Goal: Task Accomplishment & Management: Use online tool/utility

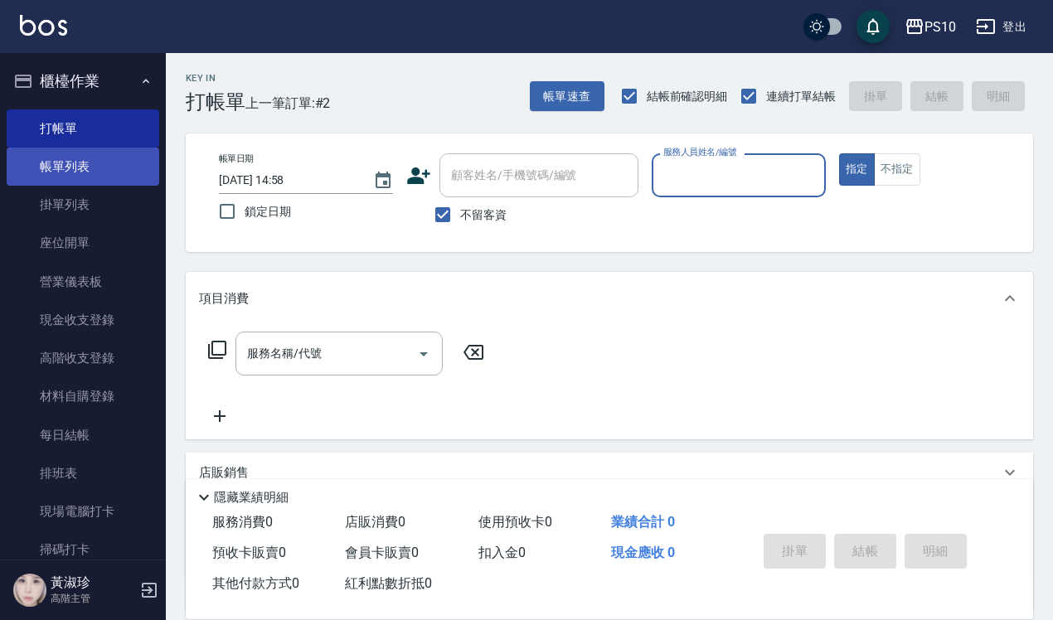
click at [68, 160] on link "帳單列表" at bounding box center [83, 167] width 153 height 38
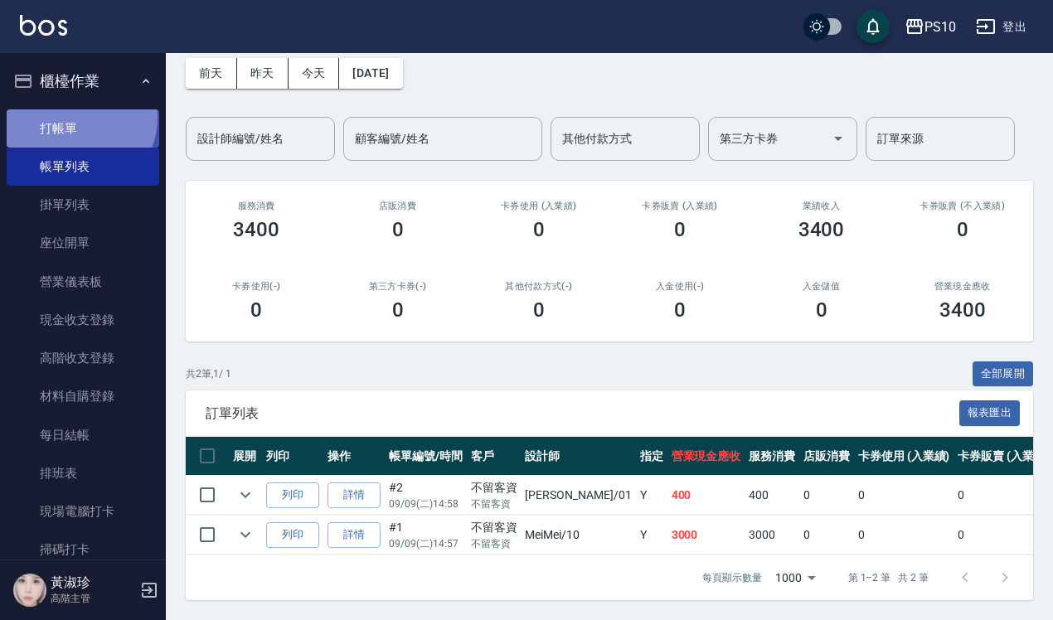
click at [79, 118] on link "打帳單" at bounding box center [83, 128] width 153 height 38
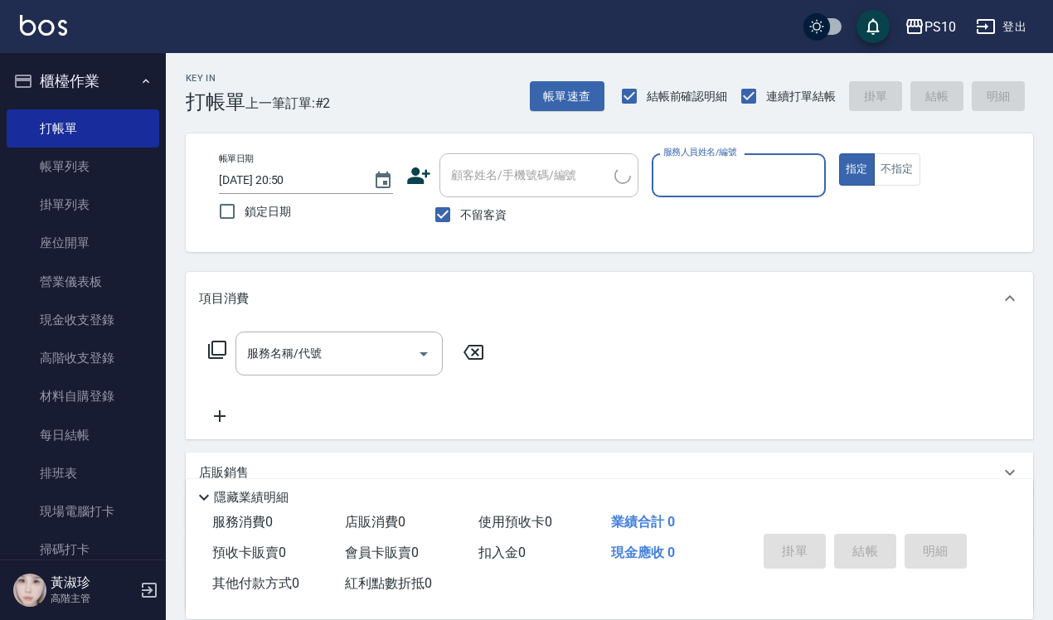
click at [711, 167] on input "服務人員姓名/編號" at bounding box center [738, 175] width 159 height 29
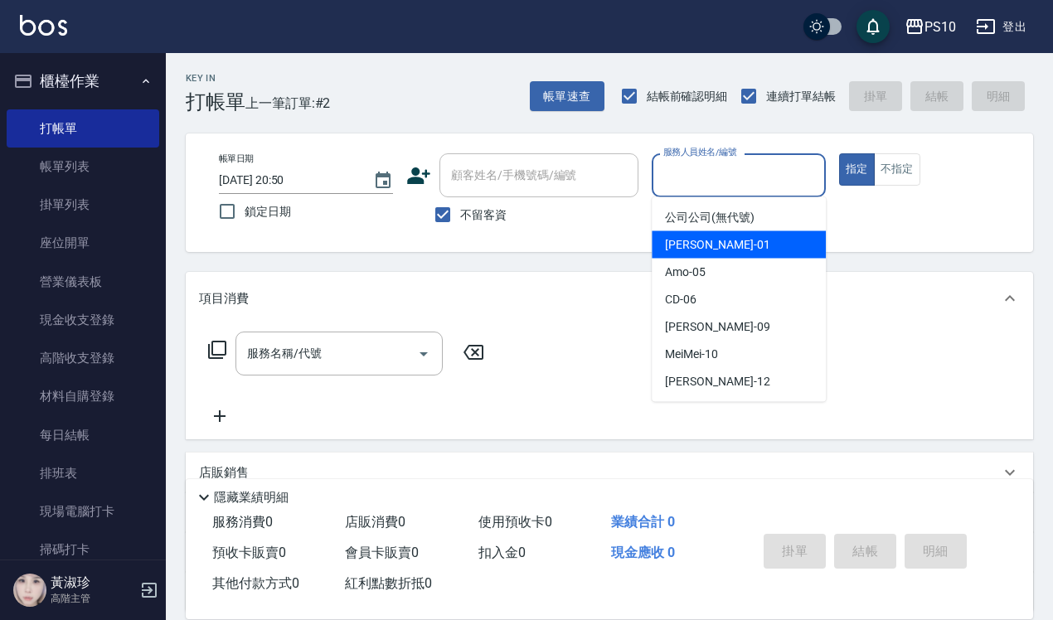
click at [720, 241] on div "[PERSON_NAME] -01" at bounding box center [739, 244] width 174 height 27
type input "[PERSON_NAME]-01"
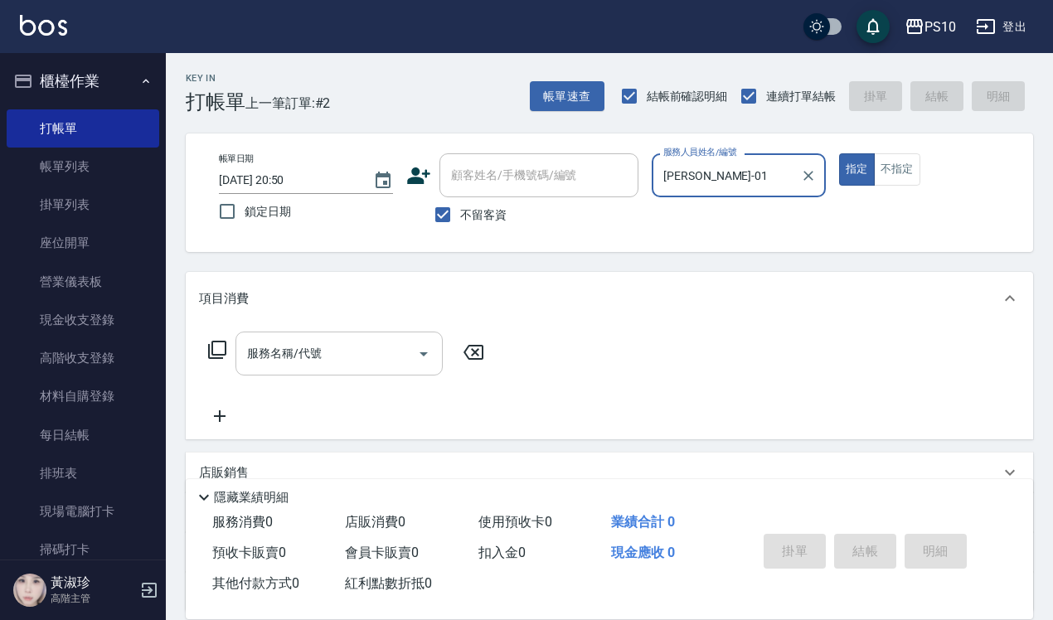
click at [382, 357] on input "服務名稱/代號" at bounding box center [326, 353] width 167 height 29
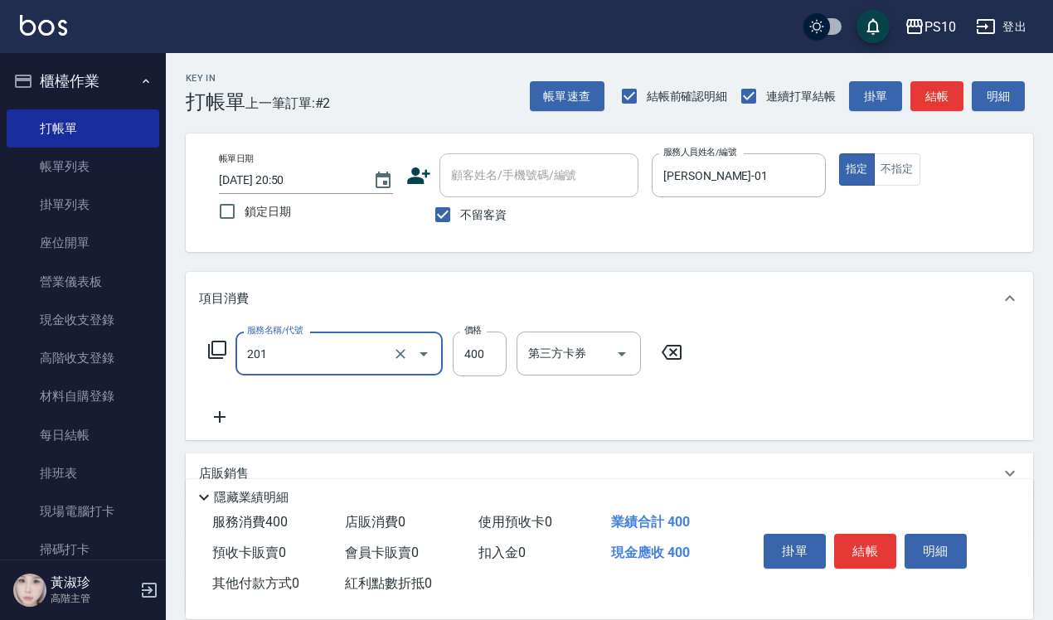
type input "剪髮(201)"
click at [872, 539] on button "結帳" at bounding box center [865, 551] width 62 height 35
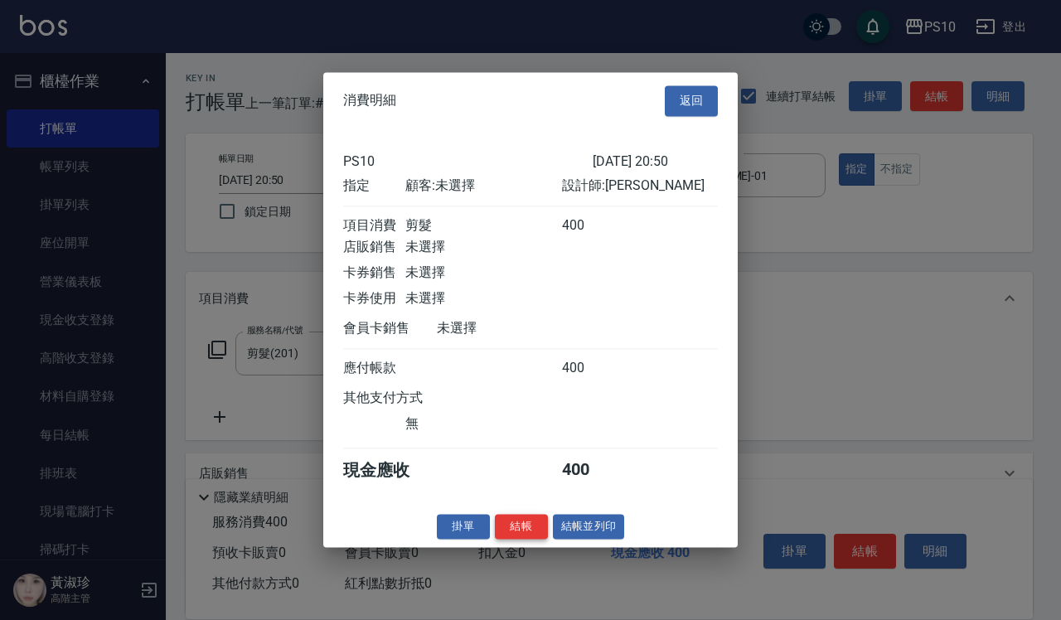
click at [525, 536] on button "結帳" at bounding box center [521, 527] width 53 height 26
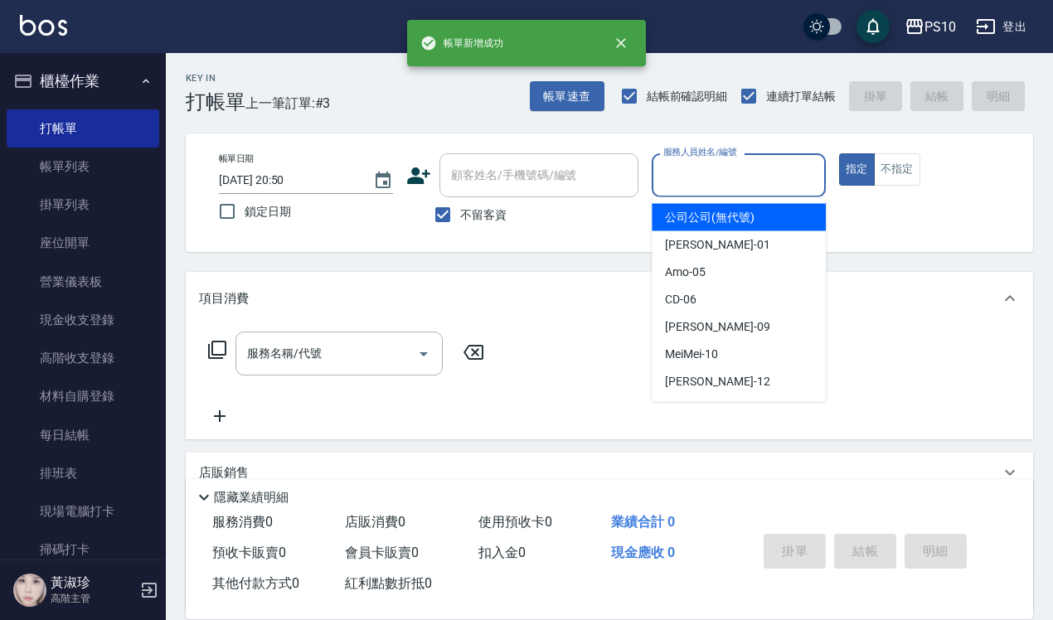
click at [763, 180] on input "服務人員姓名/編號" at bounding box center [738, 175] width 159 height 29
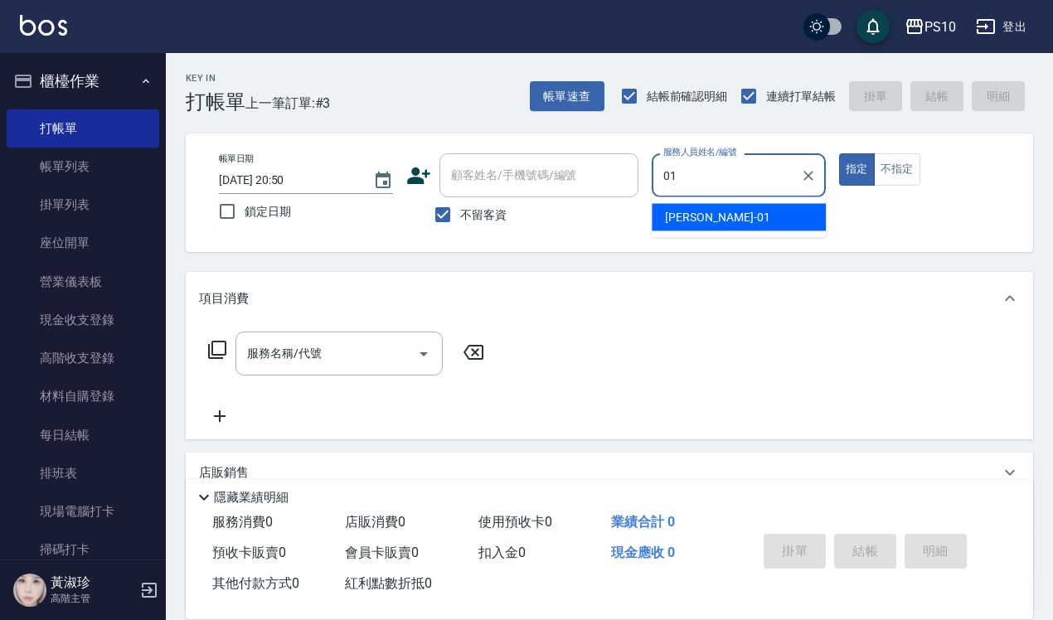
type input "John-01"
type button "true"
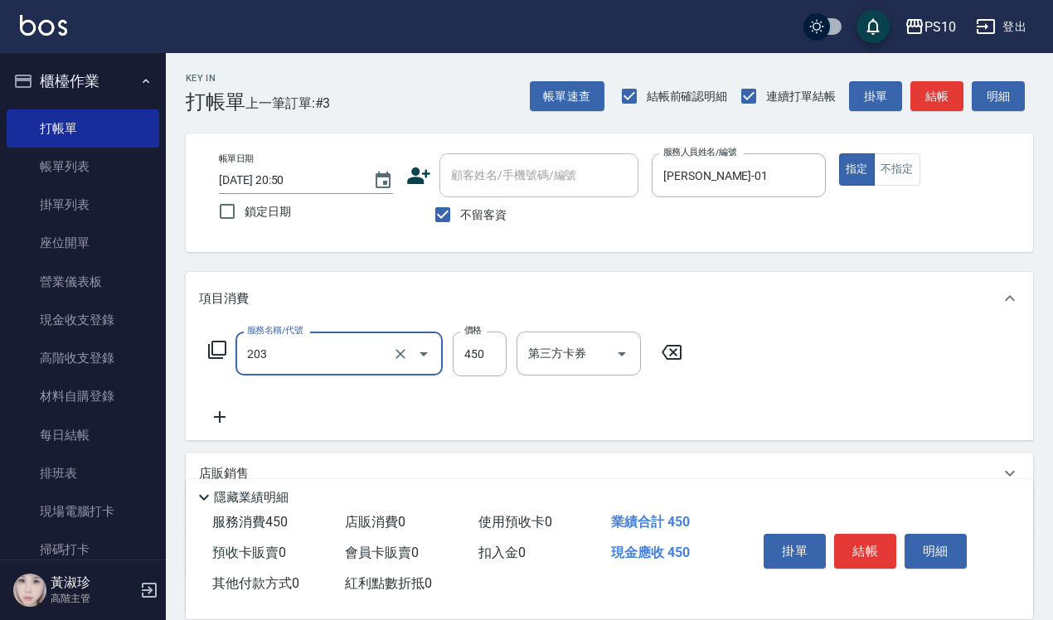
type input "剪+洗(203)"
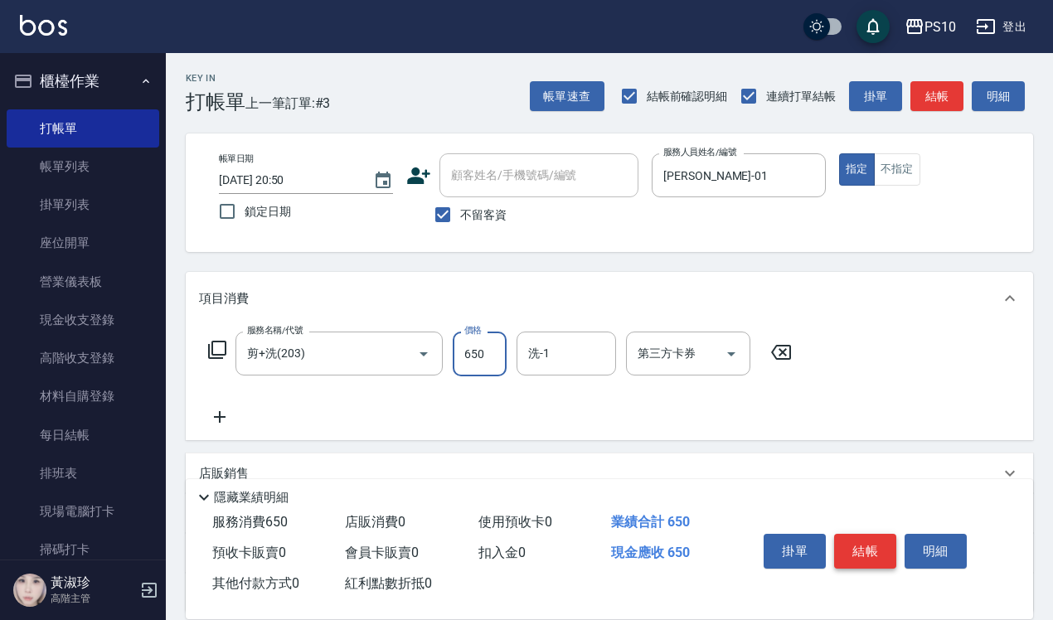
type input "650"
click at [887, 541] on button "結帳" at bounding box center [865, 551] width 62 height 35
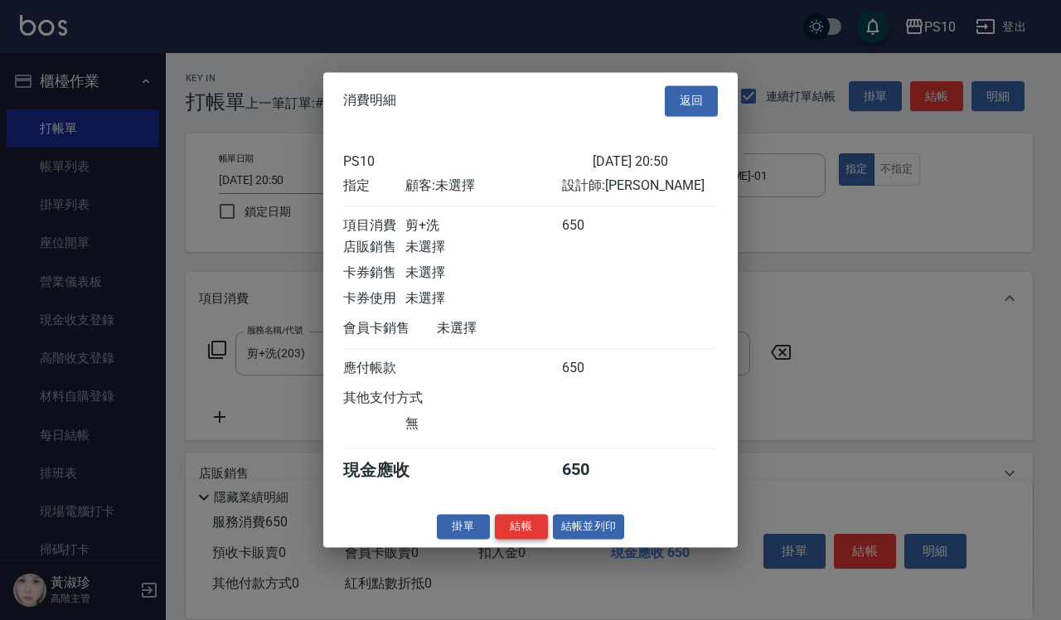
click at [527, 540] on button "結帳" at bounding box center [521, 527] width 53 height 26
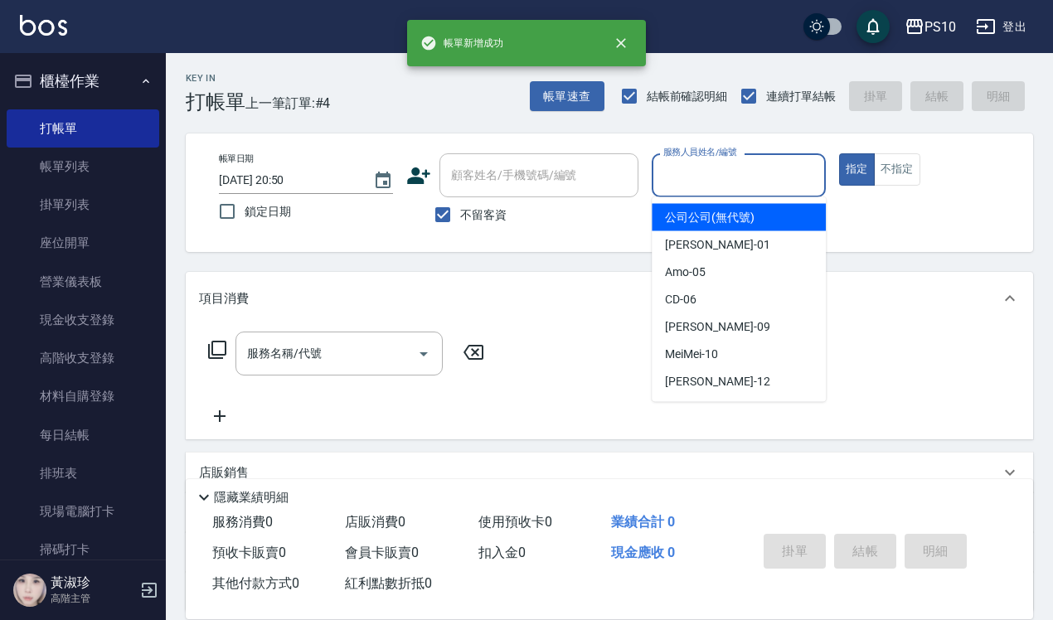
click at [723, 174] on input "服務人員姓名/編號" at bounding box center [738, 175] width 159 height 29
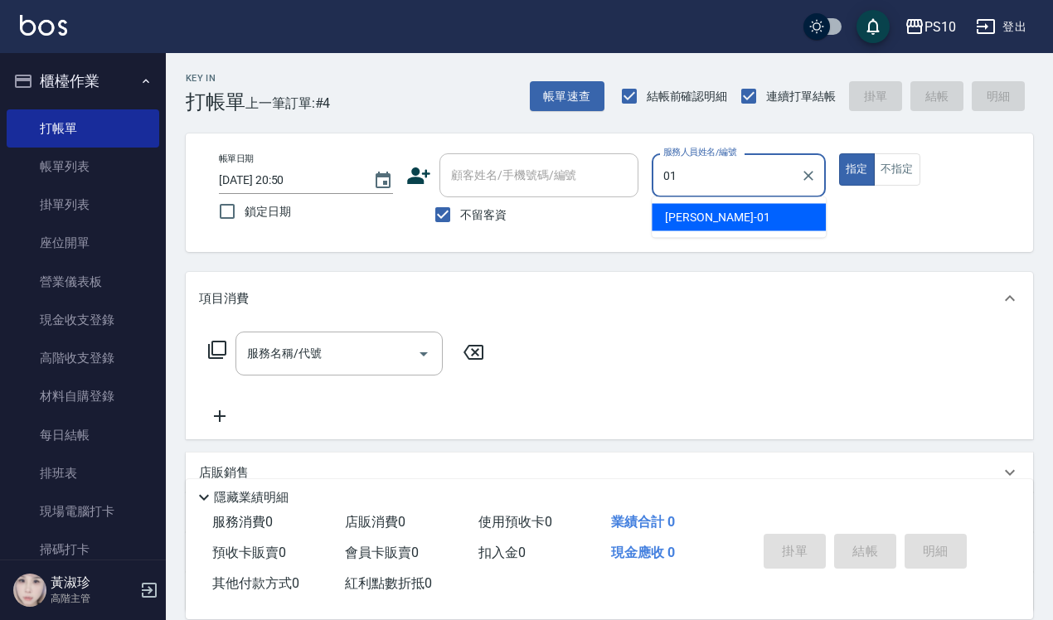
type input "John-01"
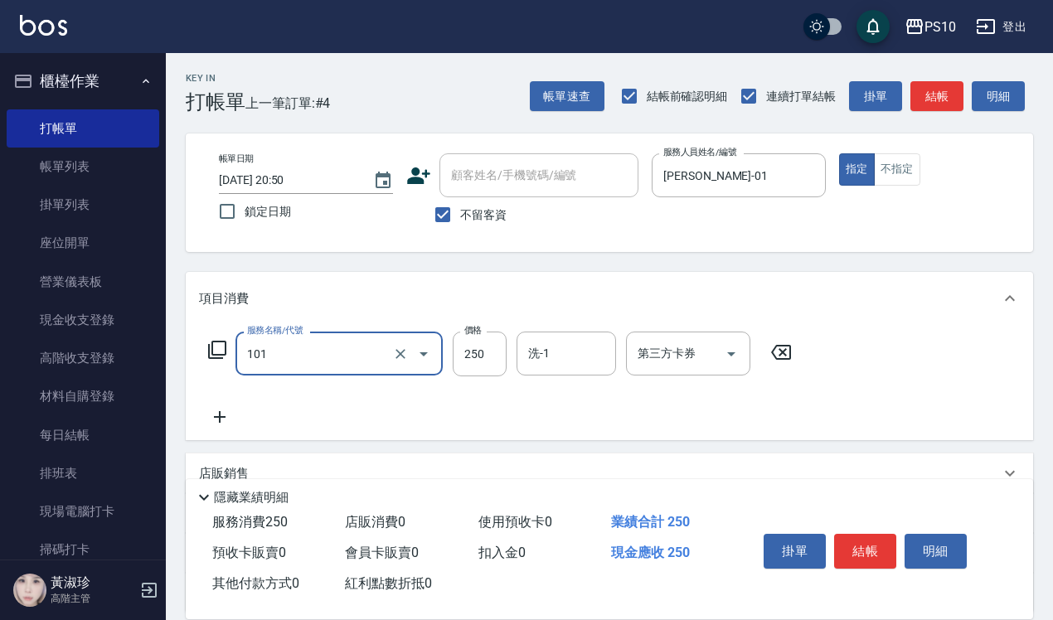
type input "洗髮(101)"
type input "200"
click at [869, 539] on button "結帳" at bounding box center [865, 551] width 62 height 35
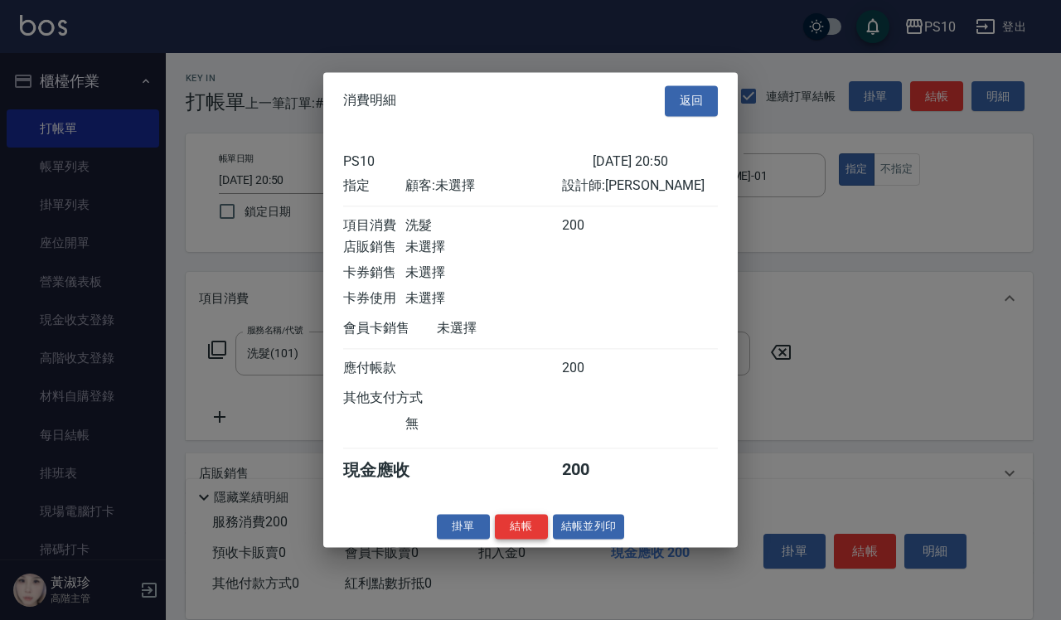
click at [535, 536] on button "結帳" at bounding box center [521, 527] width 53 height 26
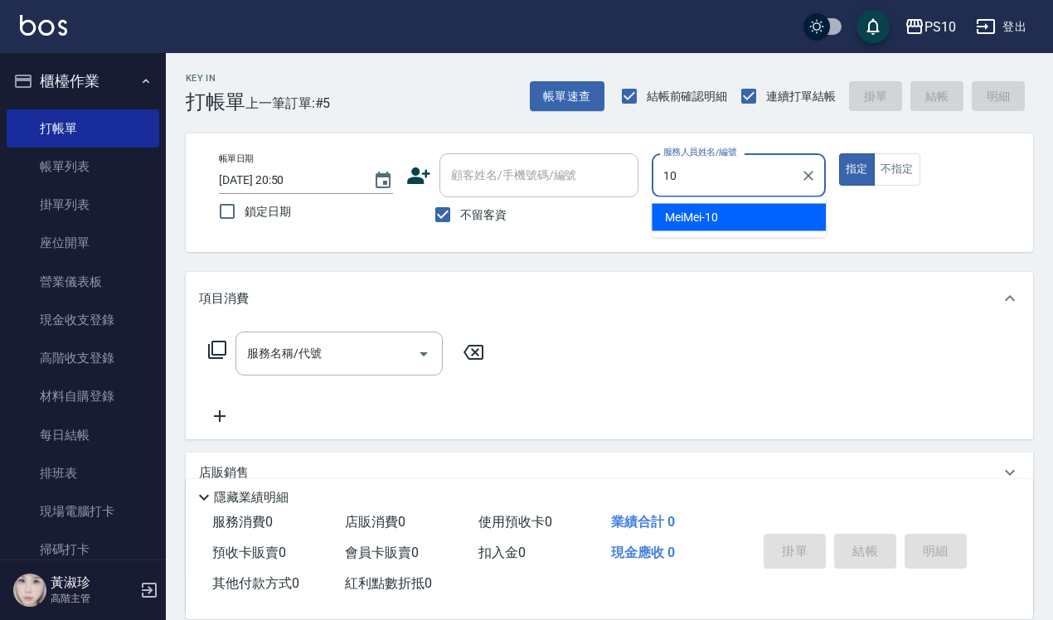
type input "MeiMei-10"
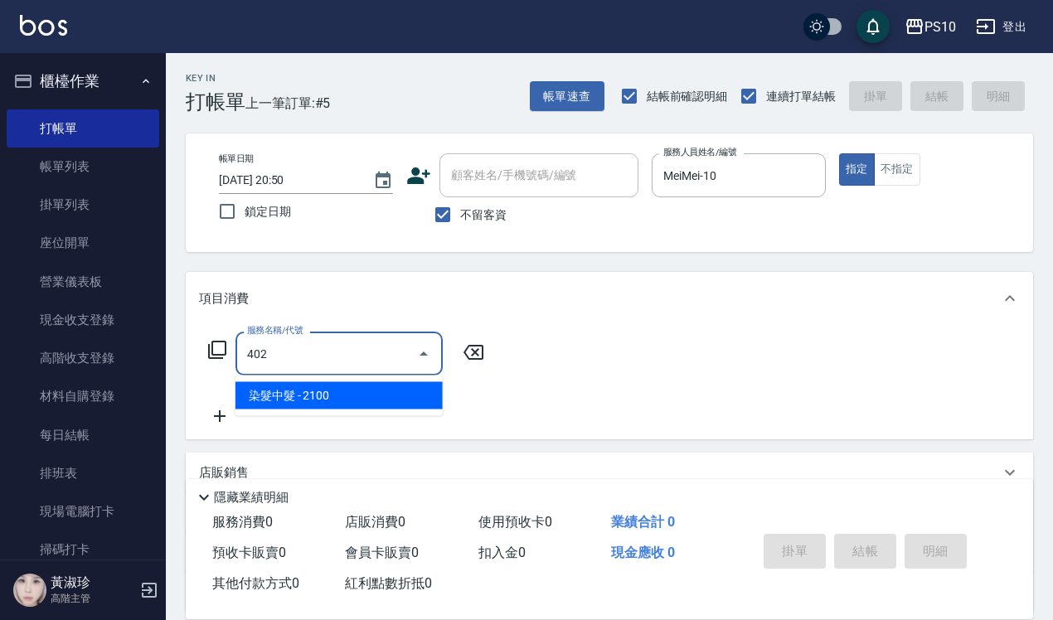
type input "染髮中髮(402)"
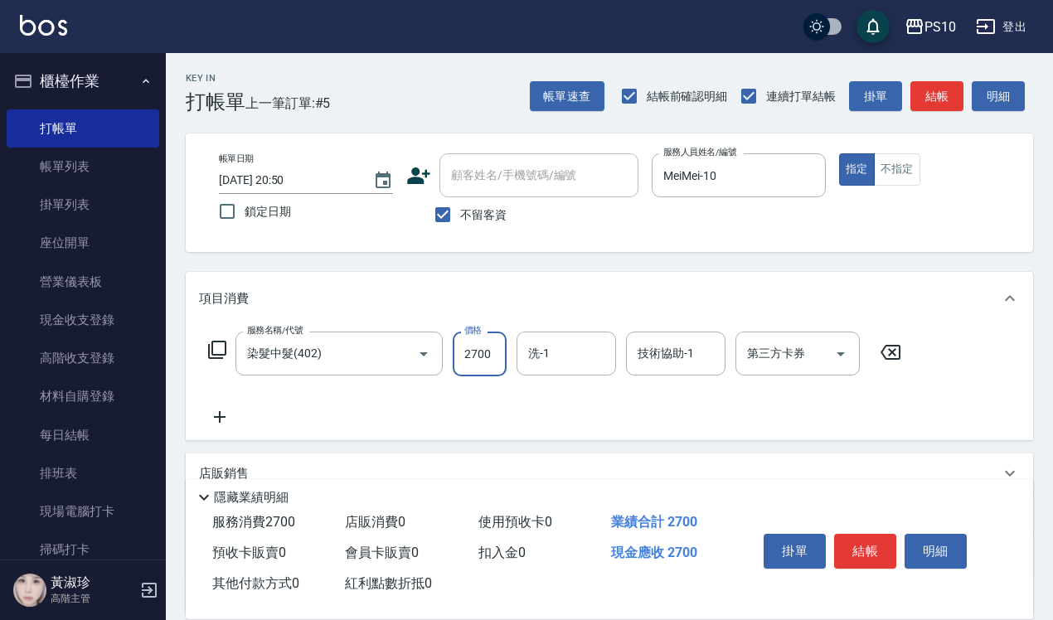
click at [473, 345] on input "2700" at bounding box center [480, 354] width 54 height 45
drag, startPoint x: 473, startPoint y: 345, endPoint x: 507, endPoint y: 347, distance: 34.9
click at [507, 347] on div "服務名稱/代號 染髮中髮(402) 服務名稱/代號 價格 2700 價格 洗-1 洗-1 技術協助-1 技術協助-1 第三方卡券 第三方卡券" at bounding box center [555, 354] width 712 height 45
type input "2400"
click at [869, 548] on button "結帳" at bounding box center [865, 551] width 62 height 35
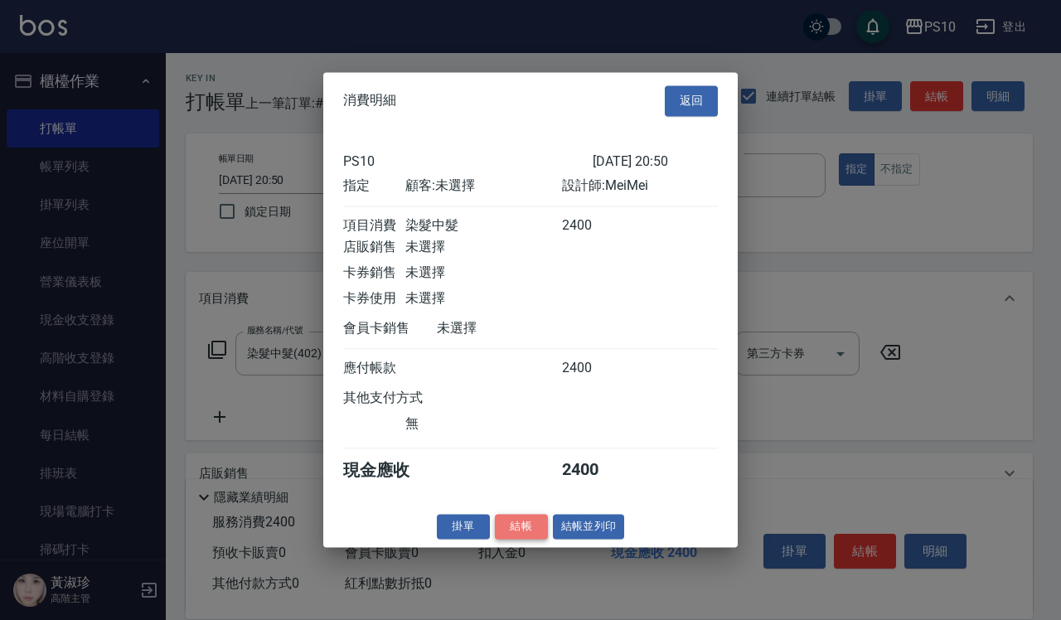
click at [510, 531] on button "結帳" at bounding box center [521, 527] width 53 height 26
type input "[DATE] 20:51"
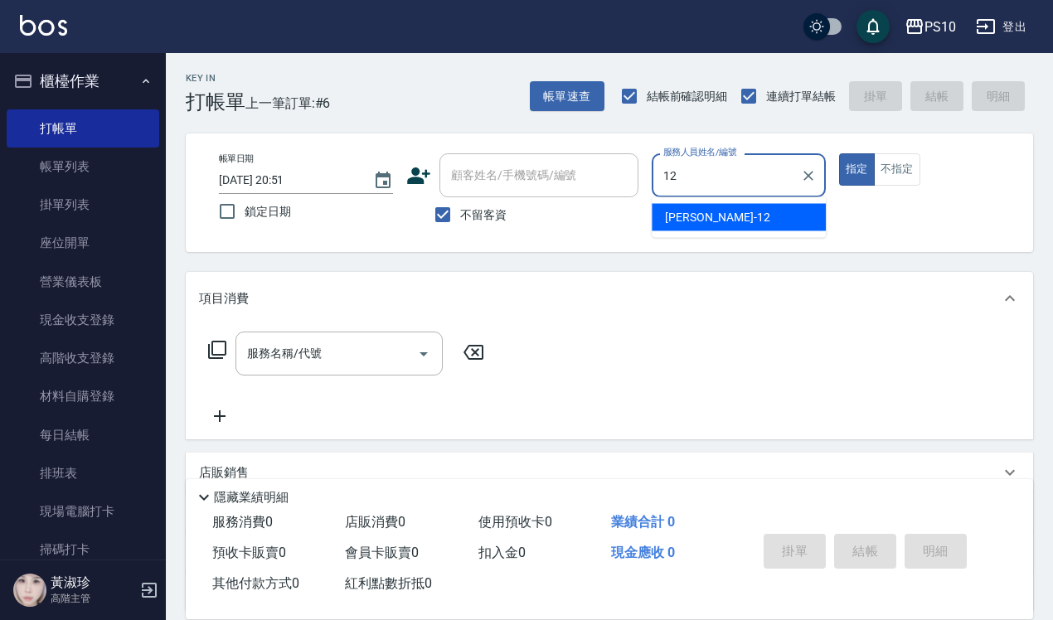
type input "Anne-12"
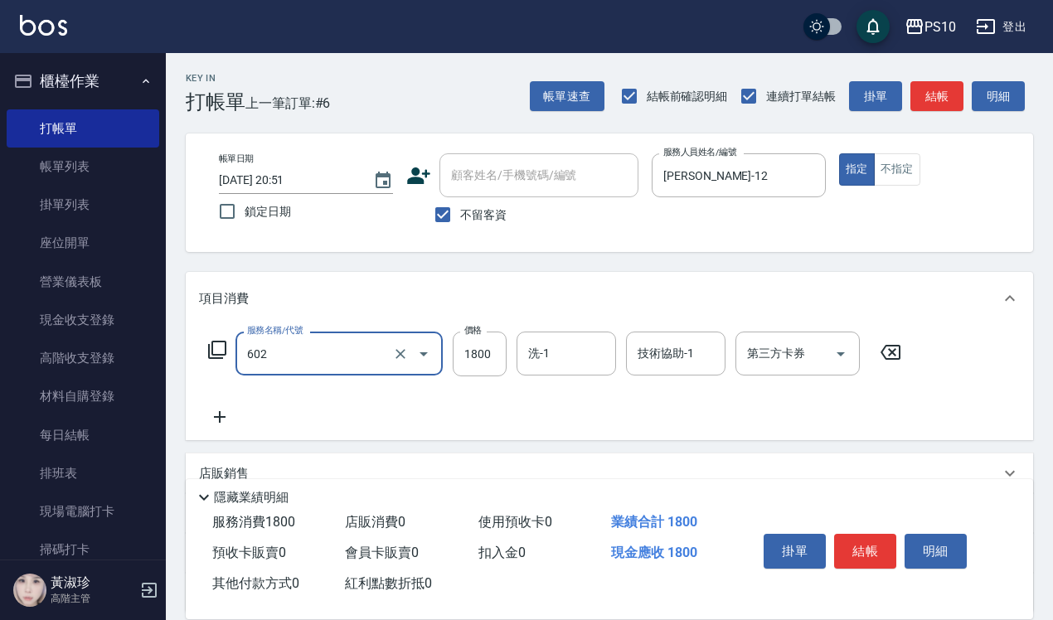
type input "蘆薈髮膜(602)"
type input "1000"
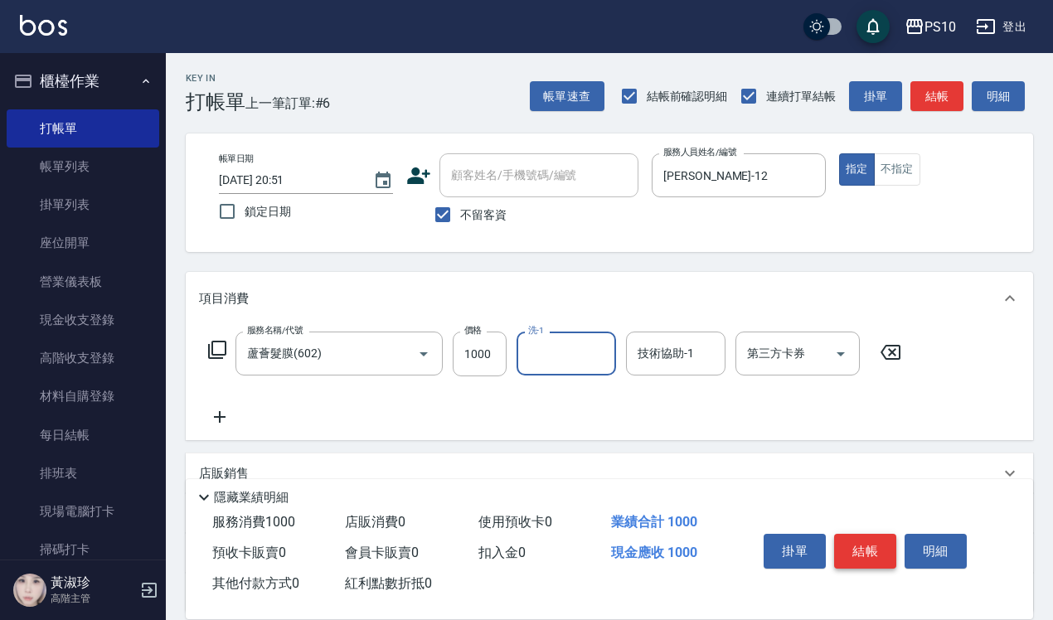
click at [843, 535] on button "結帳" at bounding box center [865, 551] width 62 height 35
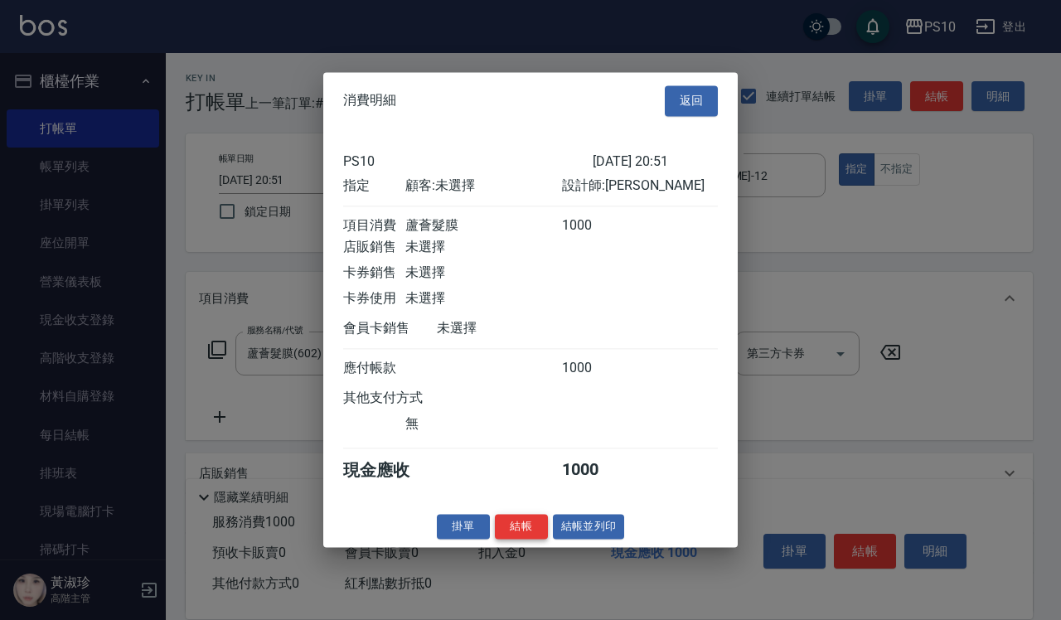
click at [512, 539] on button "結帳" at bounding box center [521, 527] width 53 height 26
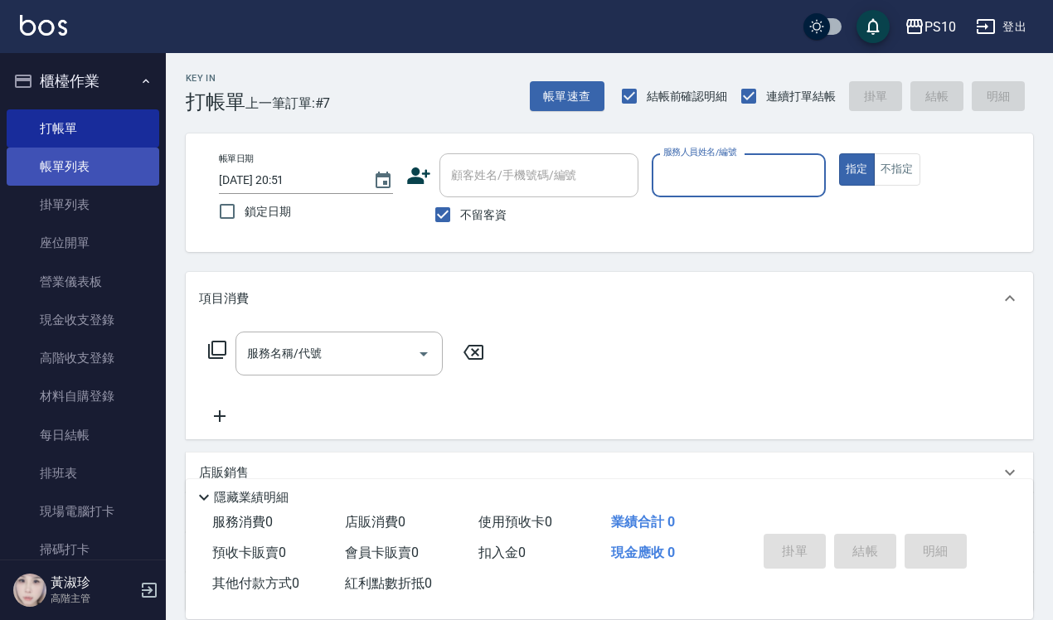
click at [118, 174] on link "帳單列表" at bounding box center [83, 167] width 153 height 38
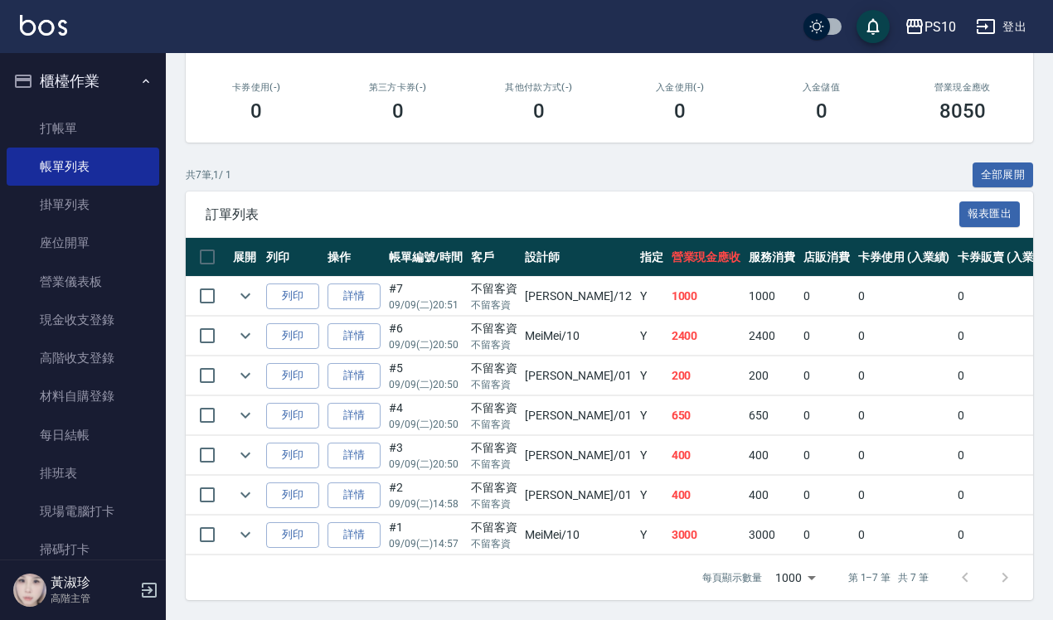
scroll to position [292, 0]
click at [361, 323] on link "詳情" at bounding box center [354, 336] width 53 height 26
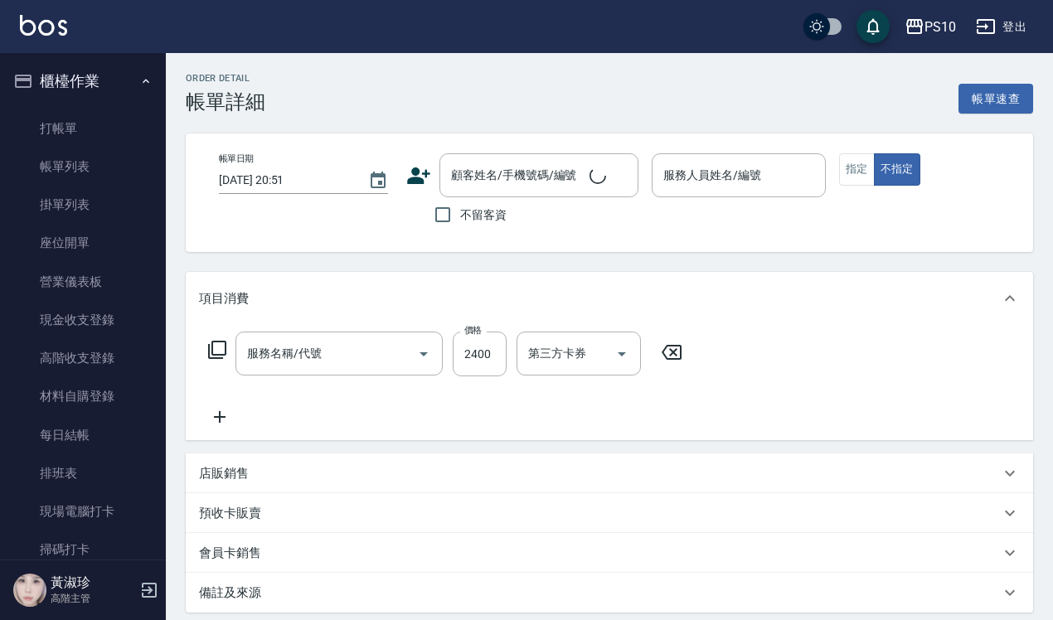
type input "染髮中髮(402)"
type input "2025/09/09 20:50"
checkbox input "true"
type input "MeiMei-10"
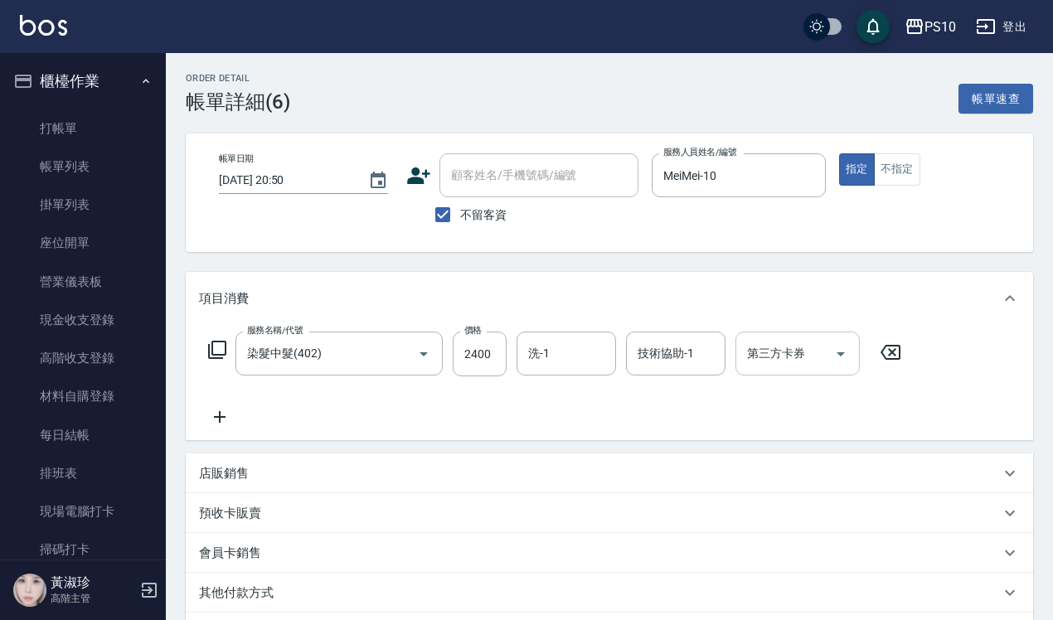
scroll to position [104, 0]
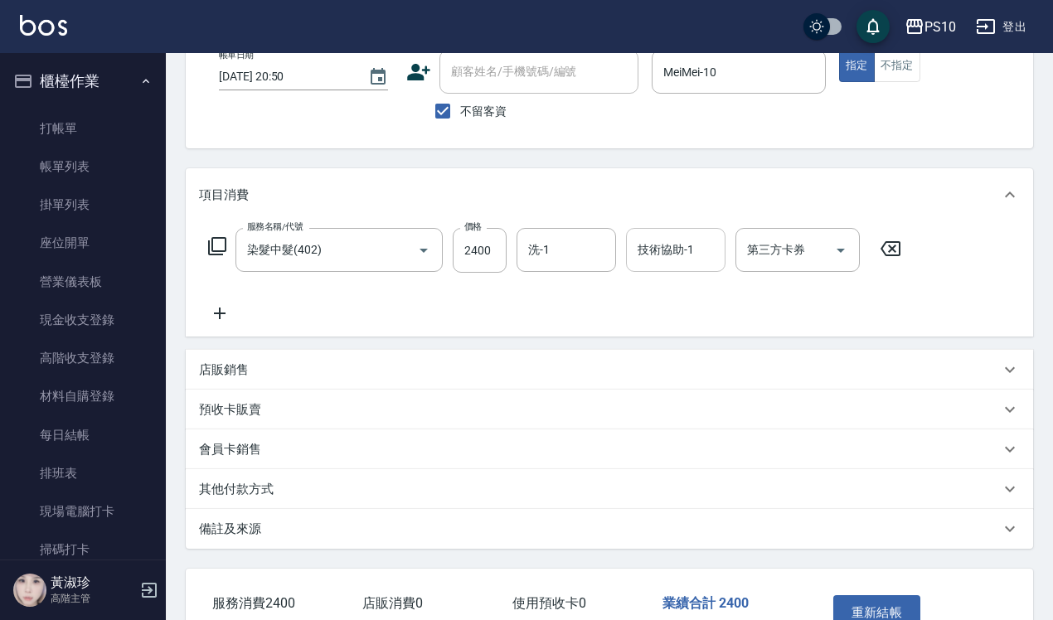
click at [695, 243] on input "技術協助-1" at bounding box center [676, 249] width 85 height 29
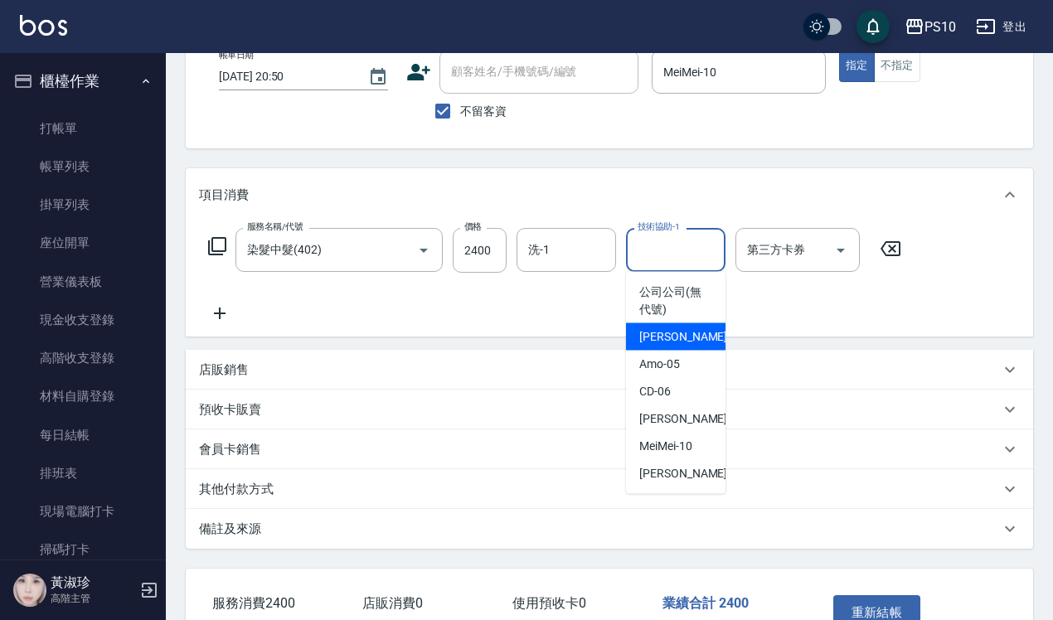
click at [687, 337] on div "John -01" at bounding box center [676, 336] width 100 height 27
type input "John-01"
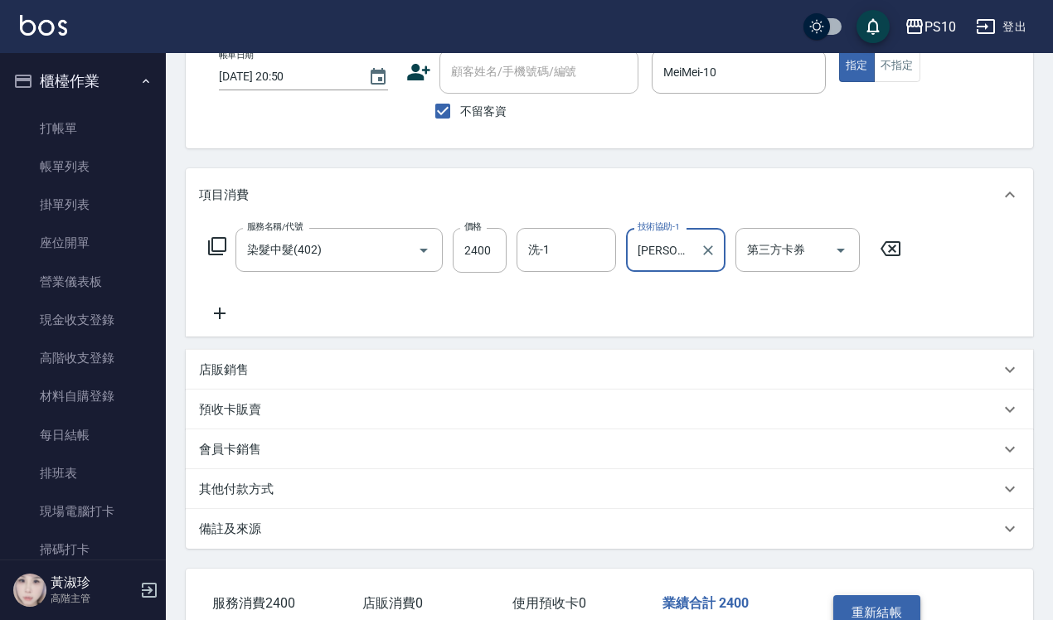
click at [876, 602] on button "重新結帳" at bounding box center [877, 612] width 88 height 35
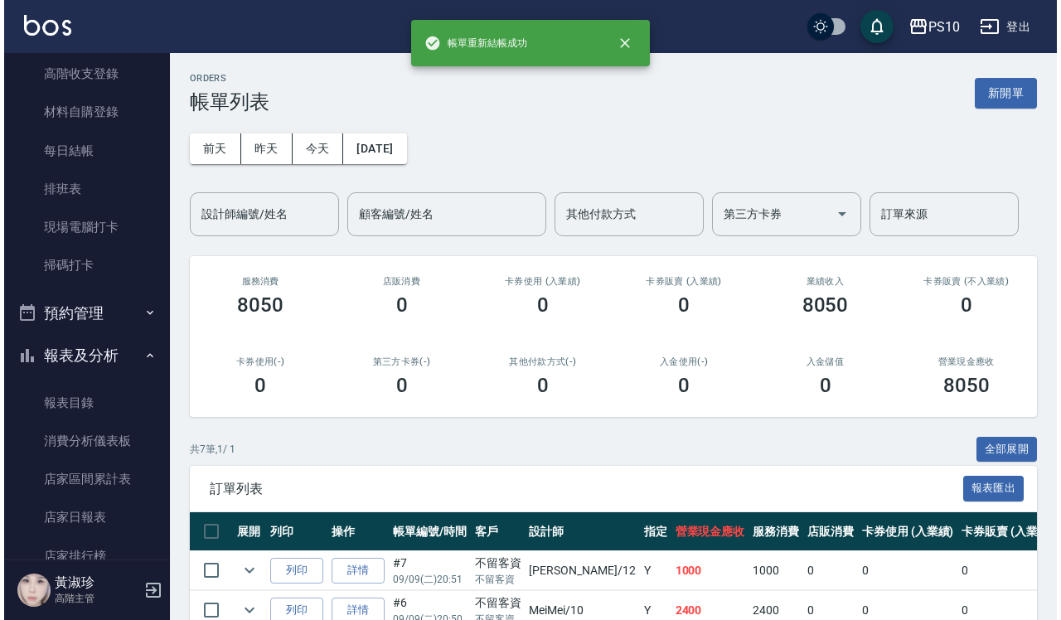
scroll to position [311, 0]
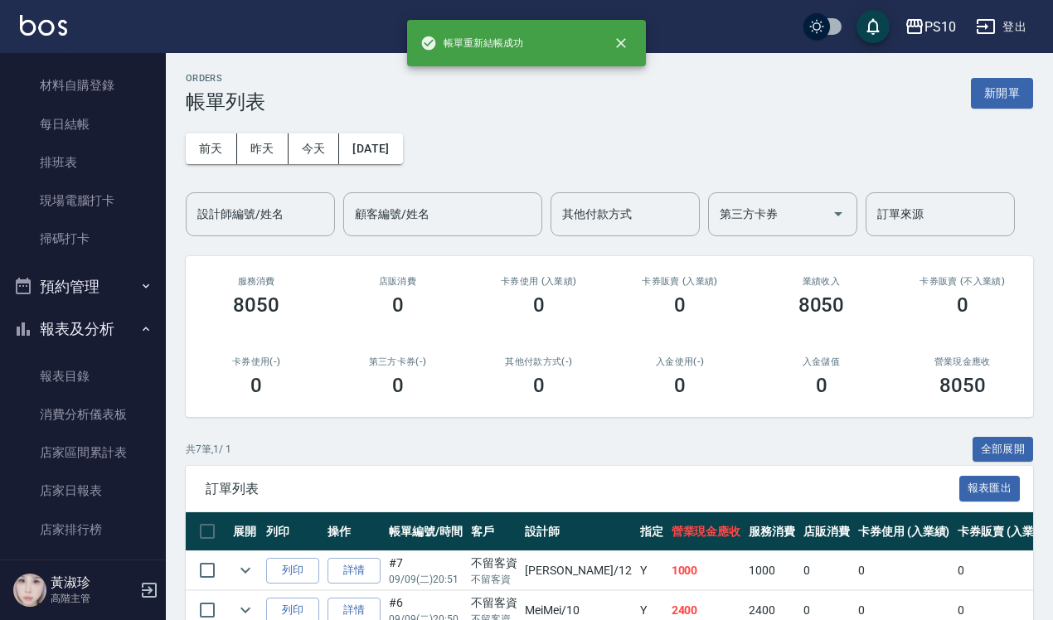
click at [1029, 38] on button "登出" at bounding box center [1001, 27] width 64 height 31
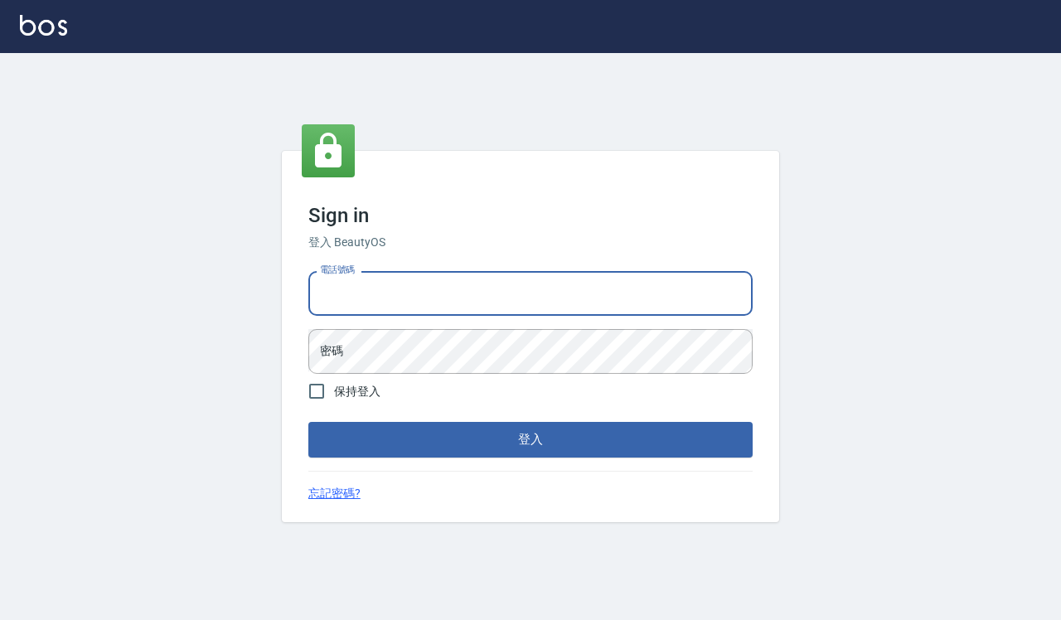
click at [473, 282] on input "電話號碼" at bounding box center [530, 293] width 444 height 45
click at [473, 308] on input "0935291753" at bounding box center [530, 293] width 444 height 45
type input "0918733560"
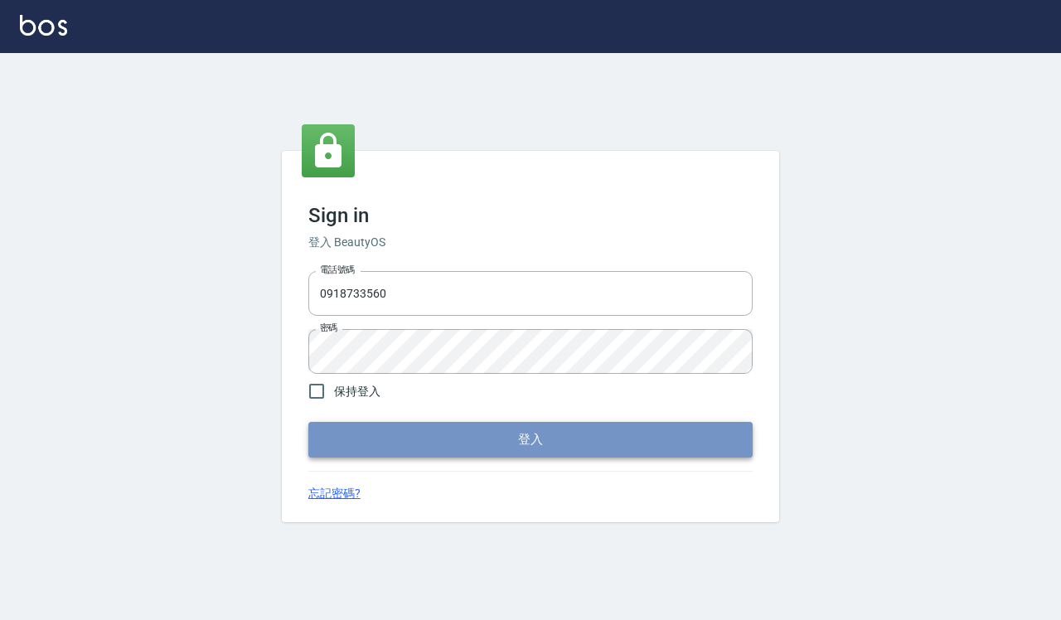
click at [471, 429] on button "登入" at bounding box center [530, 439] width 444 height 35
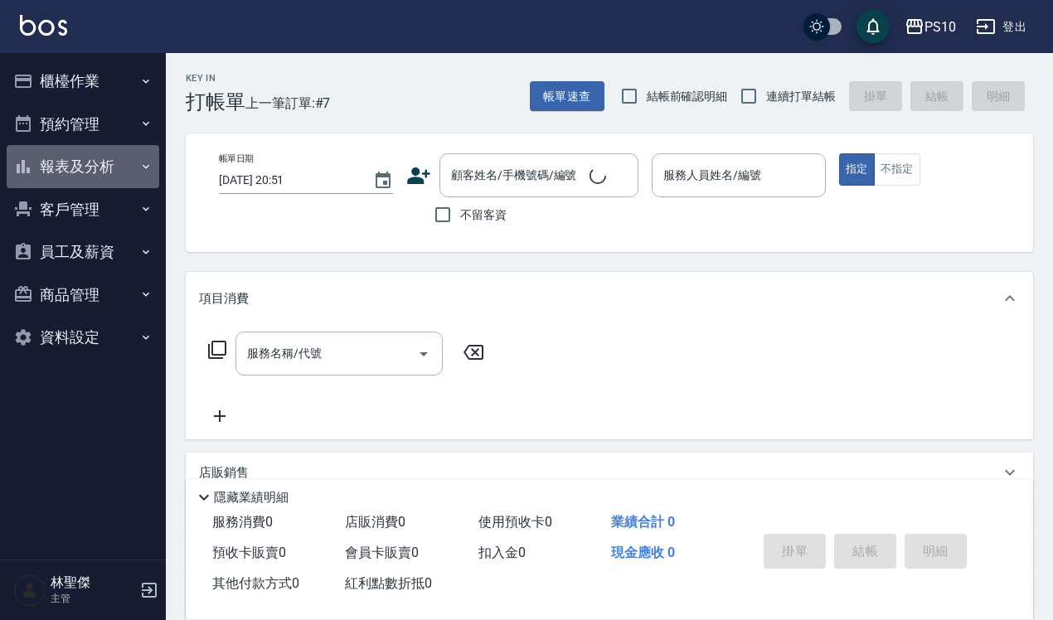
click at [98, 153] on button "報表及分析" at bounding box center [83, 166] width 153 height 43
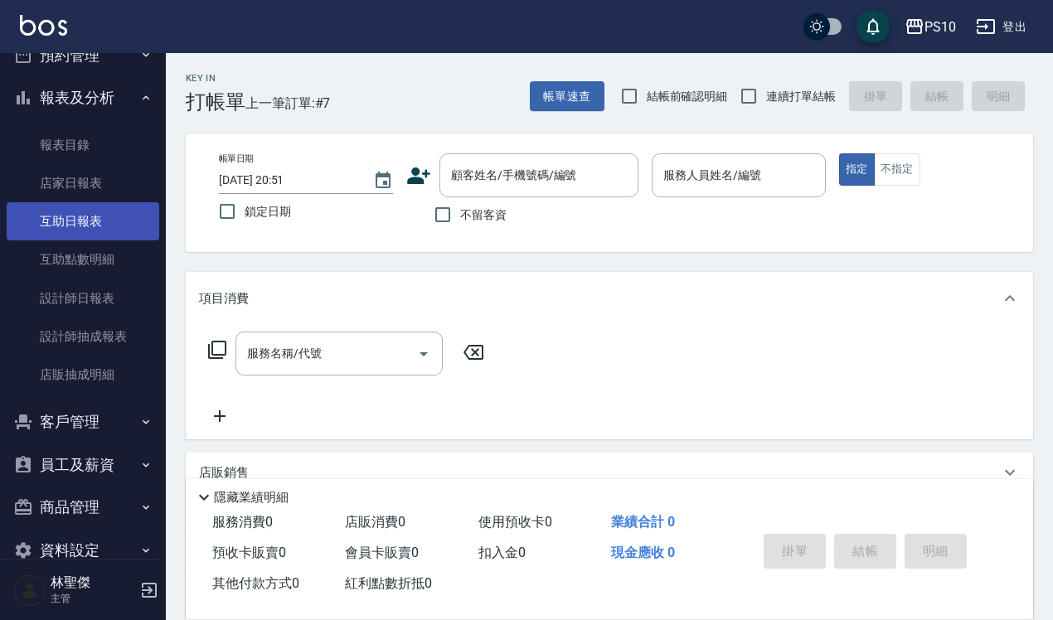
scroll to position [100, 0]
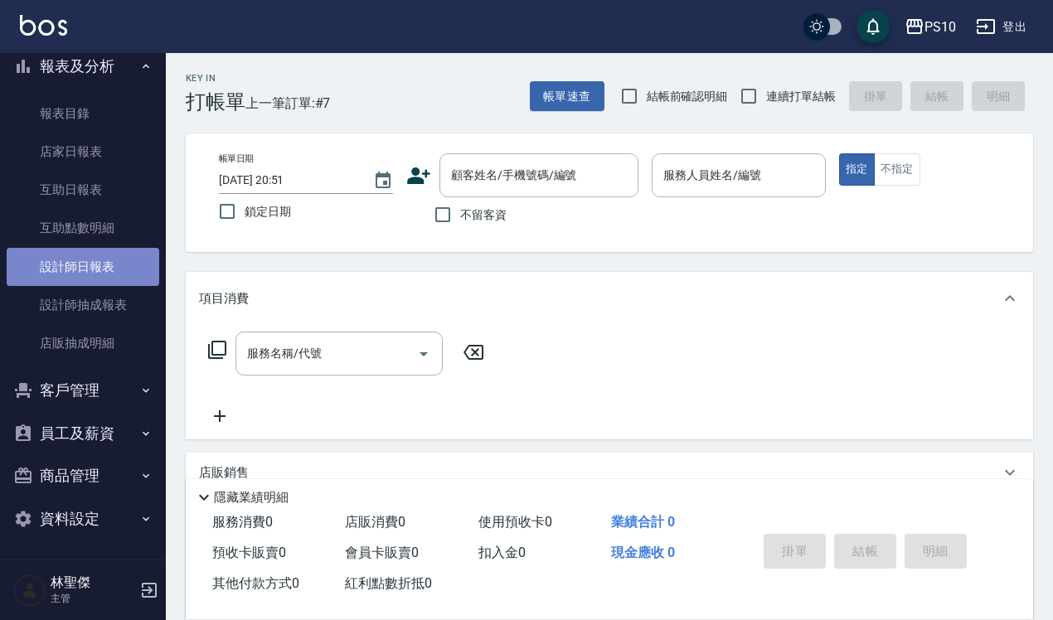
click at [108, 269] on link "設計師日報表" at bounding box center [83, 267] width 153 height 38
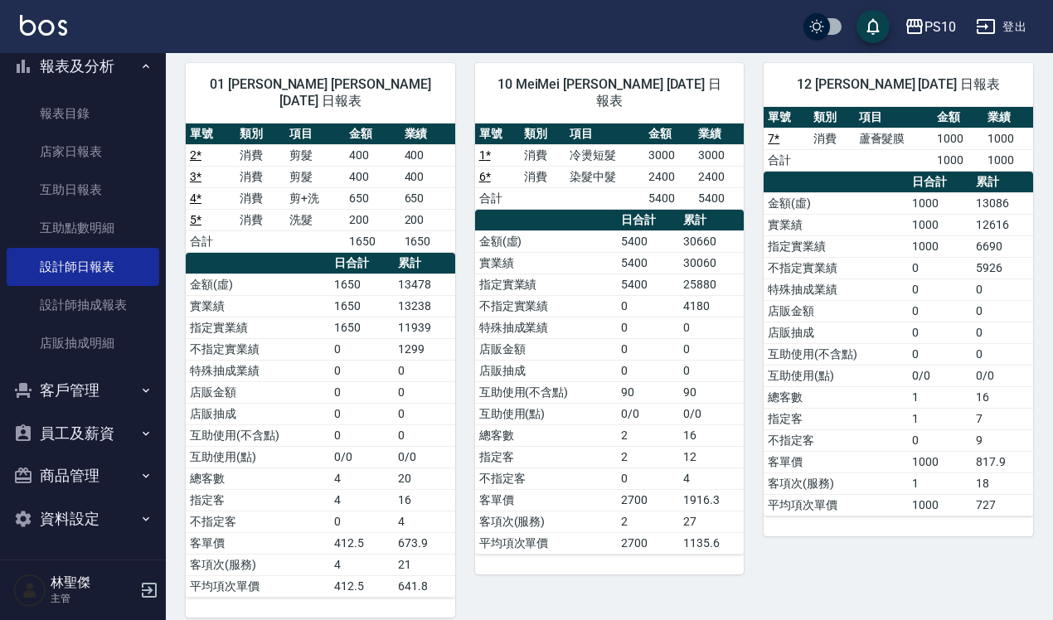
scroll to position [125, 0]
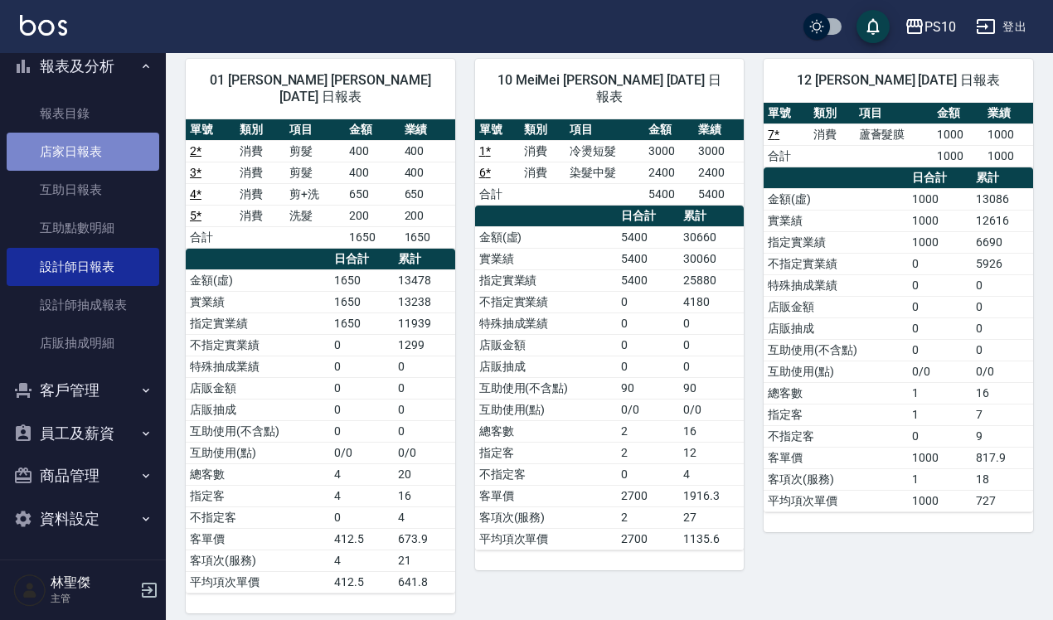
click at [130, 158] on link "店家日報表" at bounding box center [83, 152] width 153 height 38
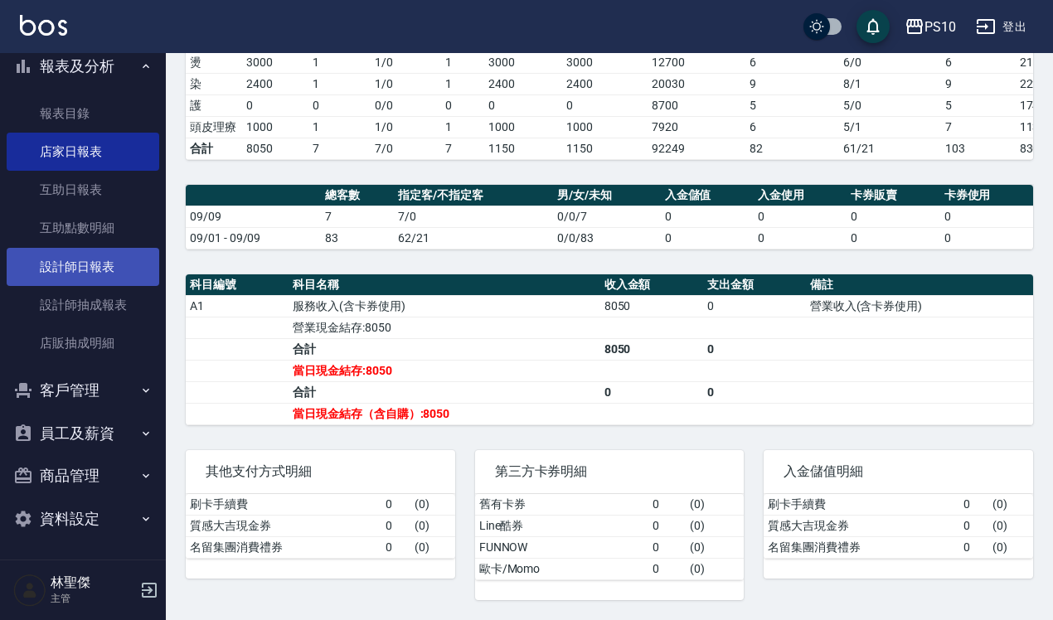
scroll to position [323, 0]
